Goal: Task Accomplishment & Management: Complete application form

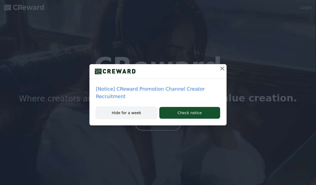
click at [146, 119] on button "Hide for a week" at bounding box center [126, 113] width 61 height 12
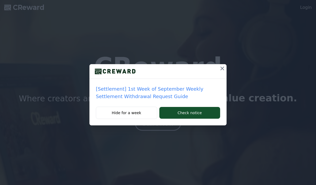
click at [223, 65] on icon at bounding box center [222, 68] width 6 height 6
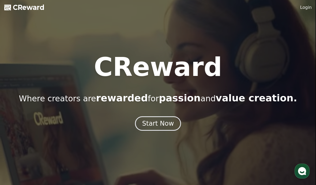
click at [151, 121] on div "Start Now" at bounding box center [158, 123] width 32 height 9
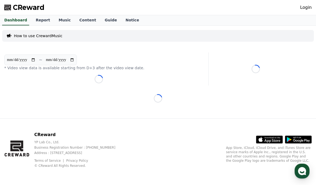
click at [308, 9] on link "Login" at bounding box center [305, 7] width 11 height 6
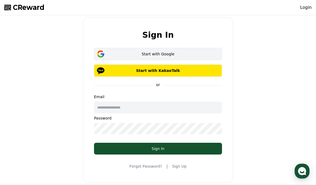
click at [108, 57] on button "Start with Google" at bounding box center [158, 54] width 128 height 12
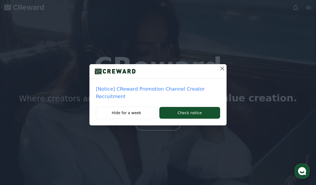
click at [224, 68] on icon at bounding box center [222, 68] width 6 height 6
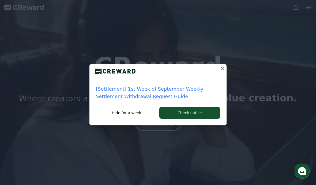
click at [225, 64] on button at bounding box center [222, 68] width 9 height 9
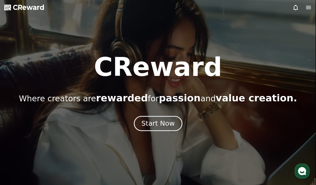
click at [147, 129] on button "Start Now" at bounding box center [157, 123] width 48 height 15
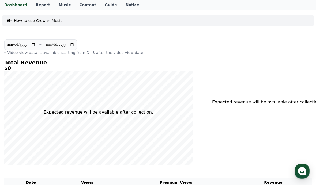
scroll to position [23, 0]
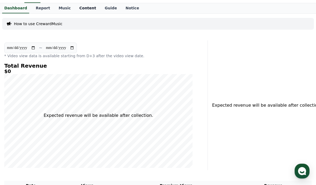
click at [80, 8] on link "Content" at bounding box center [87, 8] width 25 height 10
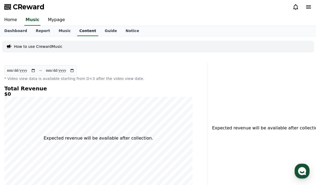
scroll to position [0, 0]
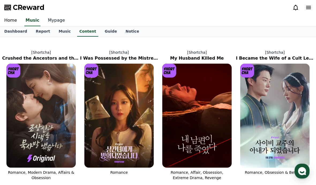
click at [48, 17] on link "Mypage" at bounding box center [56, 20] width 25 height 11
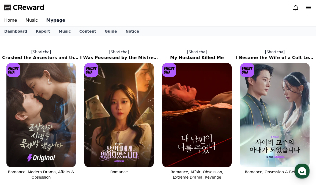
select select "**********"
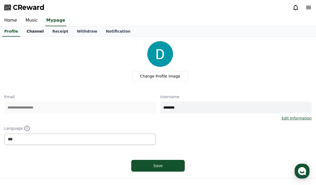
click at [22, 28] on link "Channel" at bounding box center [35, 31] width 26 height 10
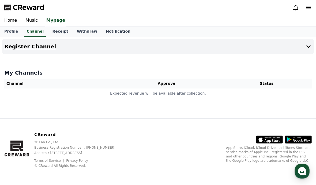
click at [40, 47] on h4 "Register Channel" at bounding box center [30, 47] width 52 height 6
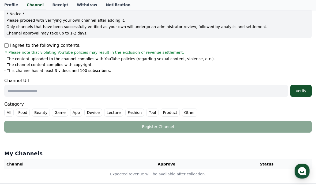
scroll to position [61, 0]
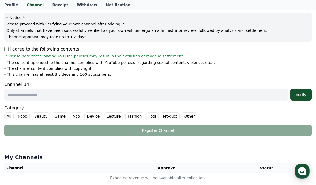
click at [35, 92] on input "text" at bounding box center [145, 95] width 283 height 12
paste input "**********"
type input "**********"
click at [308, 94] on div "Verify" at bounding box center [300, 94] width 17 height 5
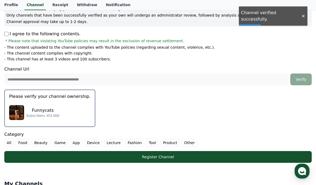
scroll to position [77, 0]
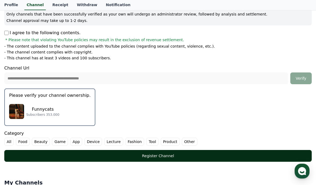
click at [253, 155] on div "Register Channel" at bounding box center [158, 155] width 286 height 5
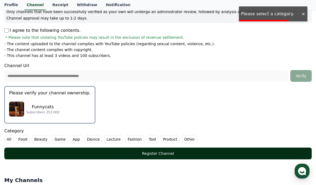
scroll to position [84, 0]
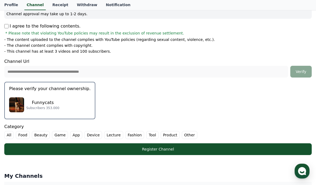
click at [185, 136] on label "Other" at bounding box center [190, 135] width 16 height 8
click at [232, 150] on div "Register Channel" at bounding box center [158, 149] width 286 height 5
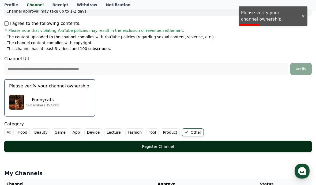
scroll to position [80, 0]
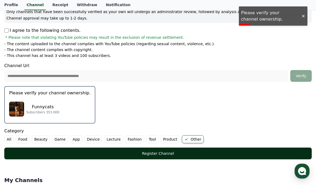
click at [32, 107] on p "Funnycats" at bounding box center [42, 107] width 33 height 6
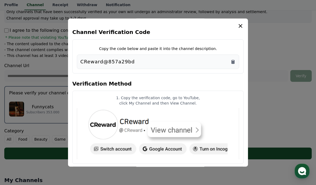
scroll to position [0, 0]
click at [233, 59] on icon "Copy to clipboard" at bounding box center [232, 61] width 5 height 5
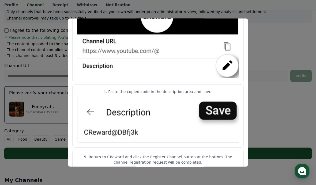
scroll to position [274, 0]
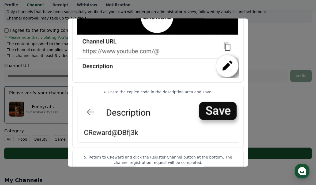
click at [261, 110] on button "close modal" at bounding box center [158, 92] width 316 height 185
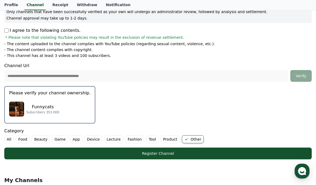
click at [247, 155] on div "Register Channel" at bounding box center [158, 153] width 286 height 5
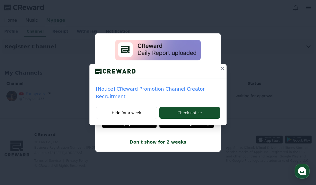
click at [222, 68] on icon at bounding box center [222, 68] width 6 height 6
click at [224, 66] on icon at bounding box center [222, 68] width 6 height 6
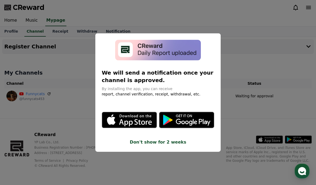
click at [232, 45] on button "close modal" at bounding box center [158, 92] width 316 height 185
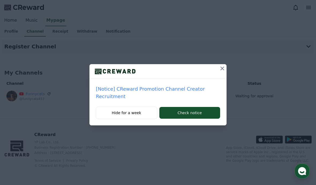
click at [257, 132] on div "[Notice] CReward Promotion Channel Creator Recruitment Hide for a week Check no…" at bounding box center [158, 67] width 316 height 134
click at [193, 1] on div "[Notice] CReward Promotion Channel Creator Recruitment Hide for a week Check no…" at bounding box center [158, 67] width 316 height 134
